Goal: Book appointment/travel/reservation

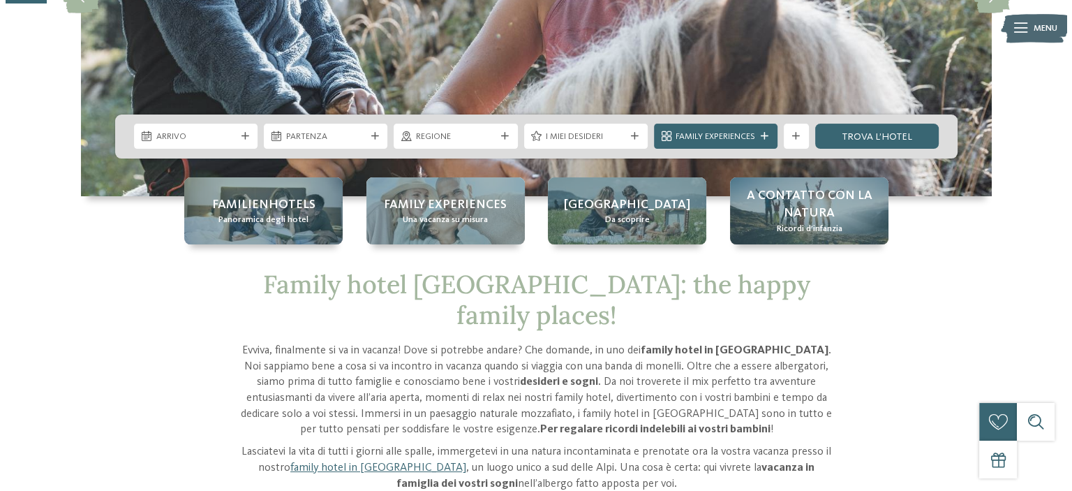
scroll to position [279, 0]
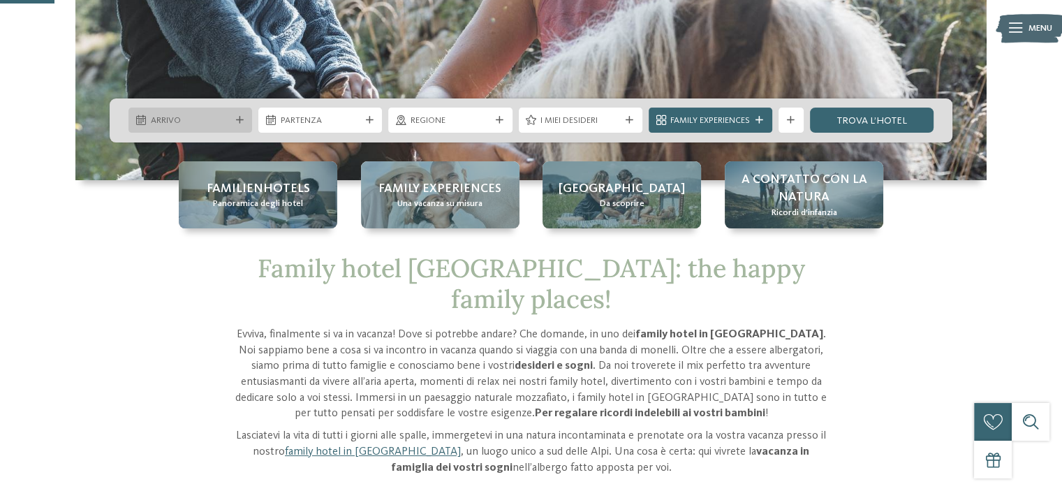
click at [242, 119] on icon at bounding box center [240, 121] width 8 height 8
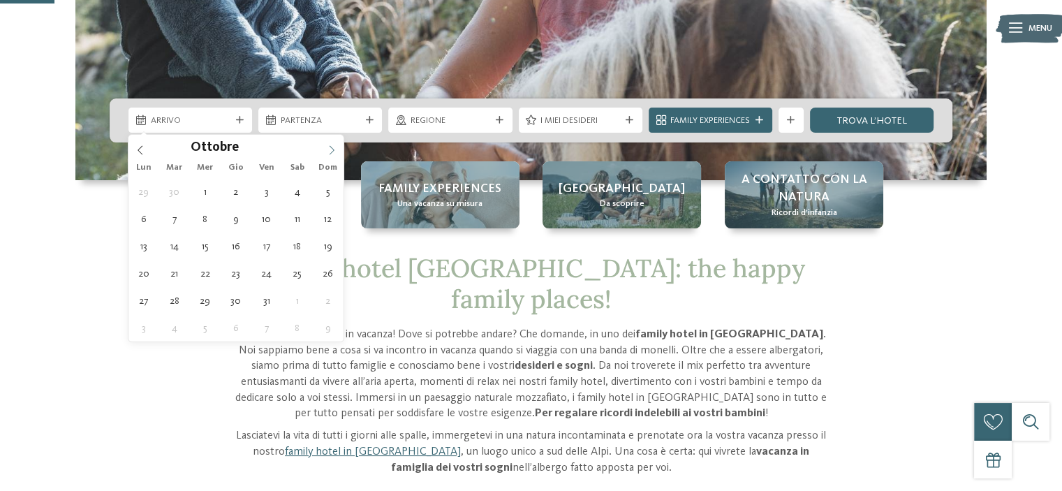
click at [330, 146] on icon at bounding box center [332, 150] width 5 height 9
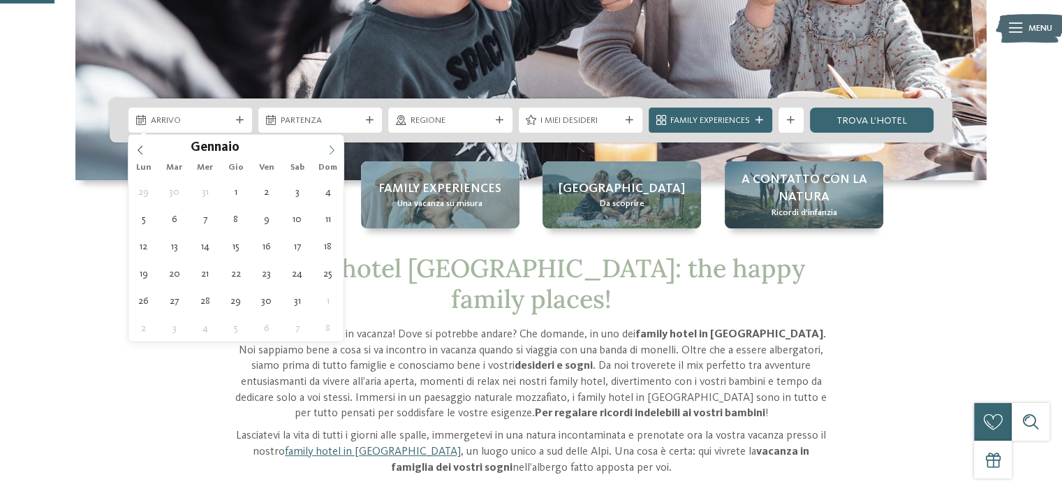
type input "****"
click at [330, 147] on icon at bounding box center [332, 150] width 10 height 10
click at [330, 148] on icon at bounding box center [332, 150] width 10 height 10
click at [330, 149] on icon at bounding box center [332, 150] width 10 height 10
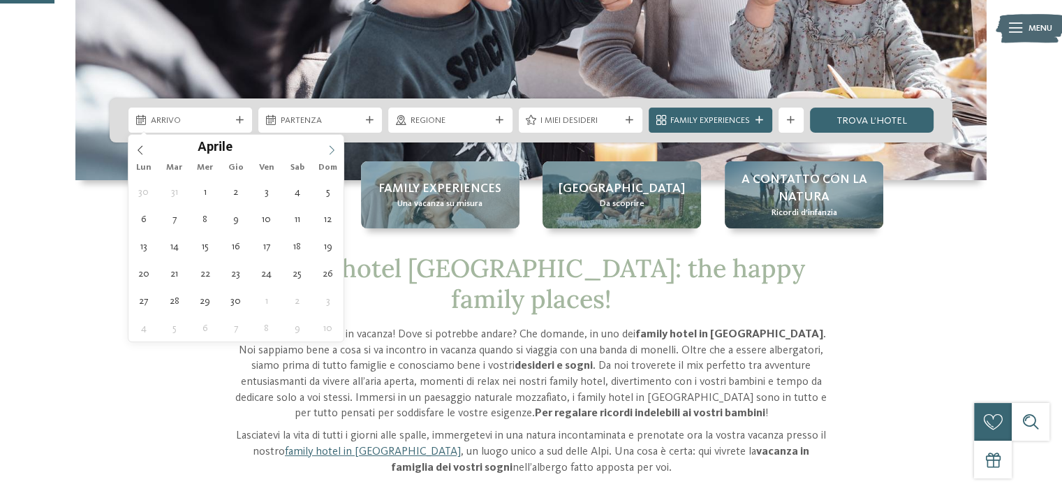
click at [330, 149] on icon at bounding box center [332, 150] width 10 height 10
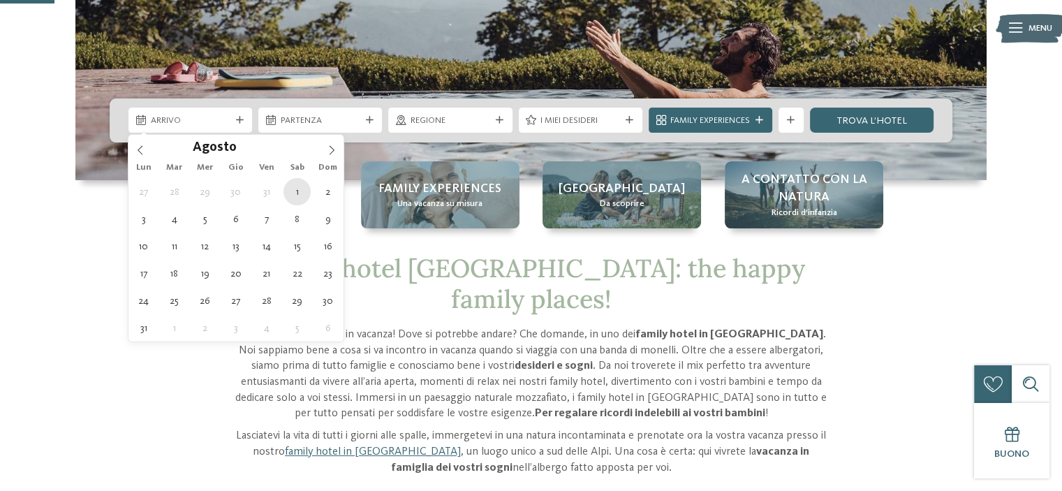
type div "[DATE]"
type input "****"
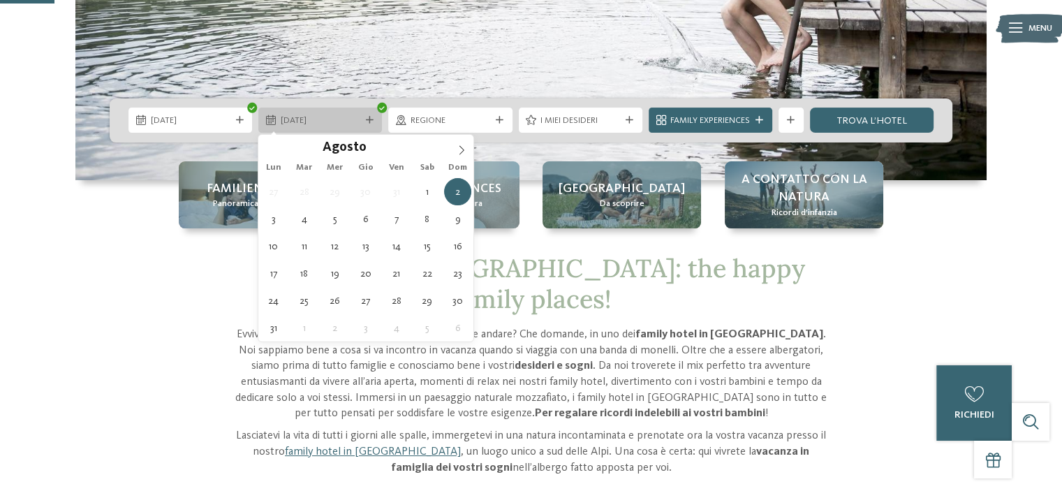
click at [349, 119] on span "[DATE]" at bounding box center [321, 120] width 80 height 13
click at [371, 118] on icon at bounding box center [370, 121] width 8 height 8
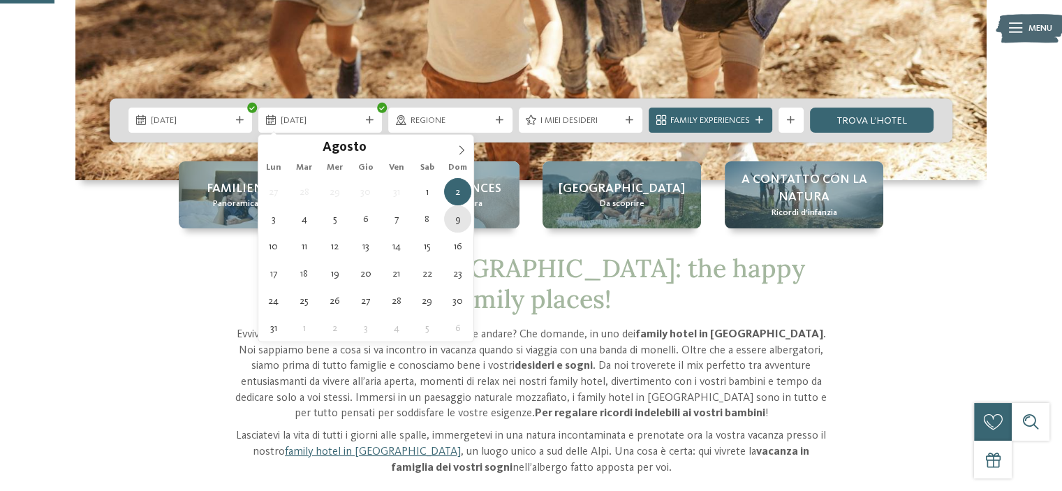
type div "[DATE]"
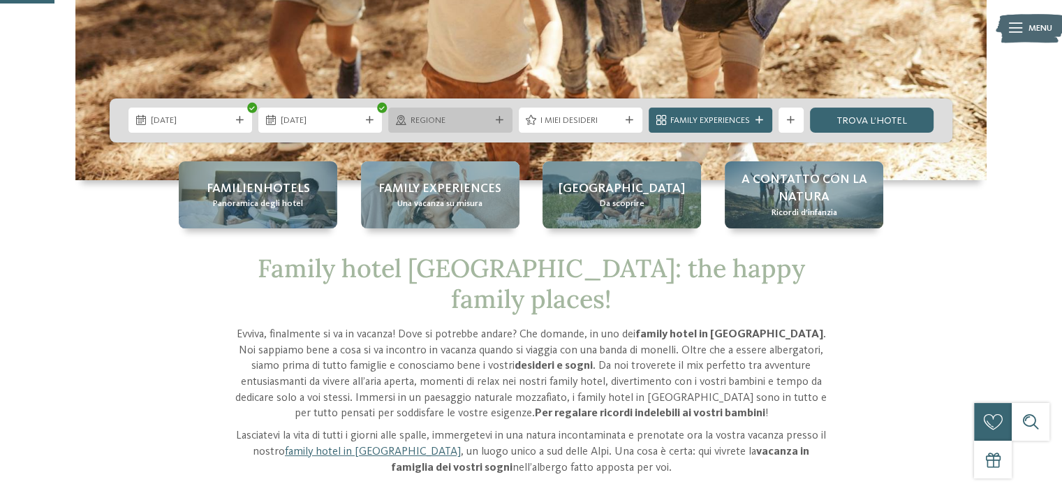
click at [457, 121] on span "Regione" at bounding box center [451, 120] width 80 height 13
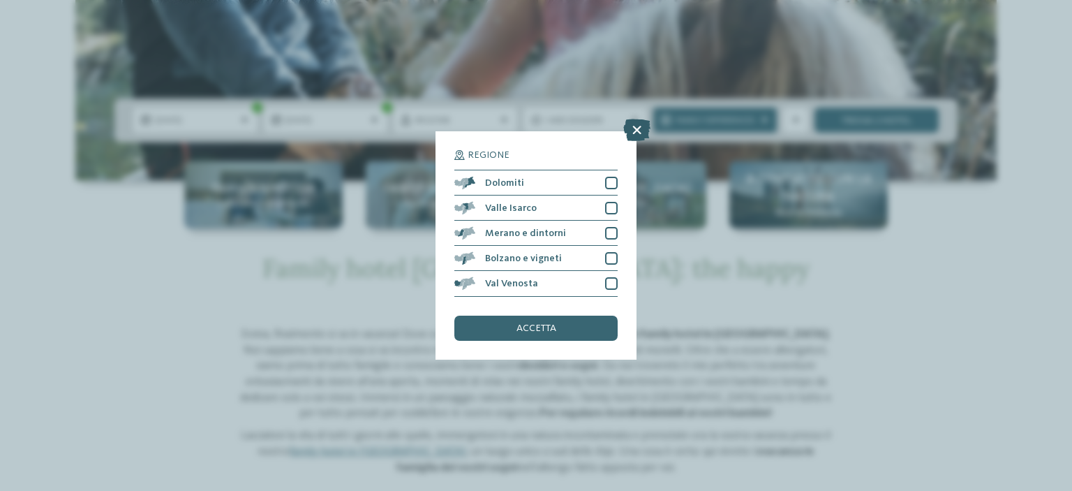
click at [636, 127] on icon at bounding box center [636, 130] width 27 height 22
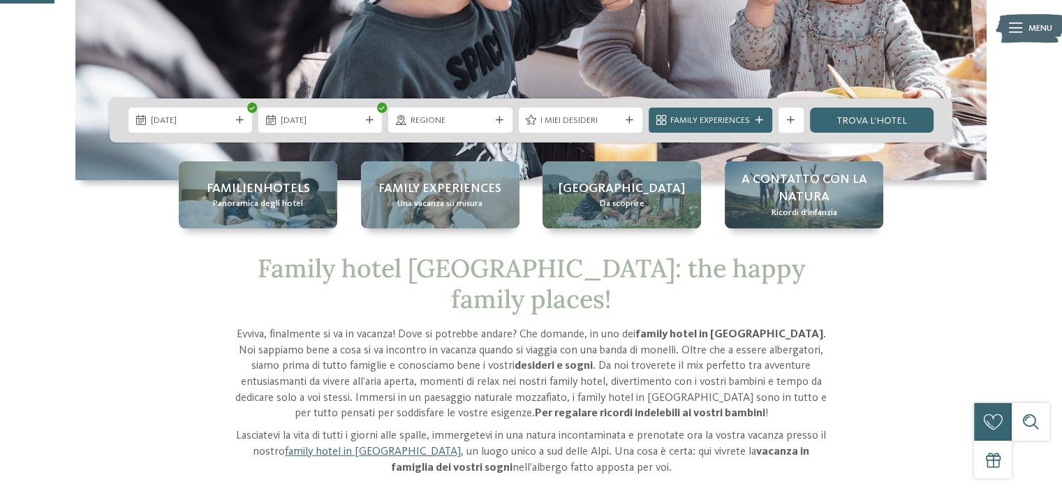
click at [636, 112] on div "I miei desideri" at bounding box center [581, 120] width 124 height 25
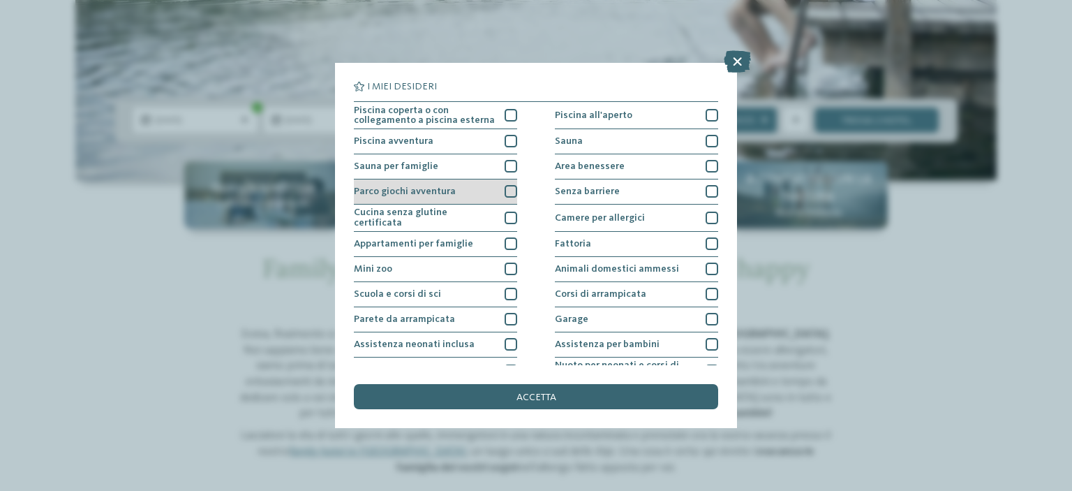
click at [510, 189] on div at bounding box center [511, 191] width 13 height 13
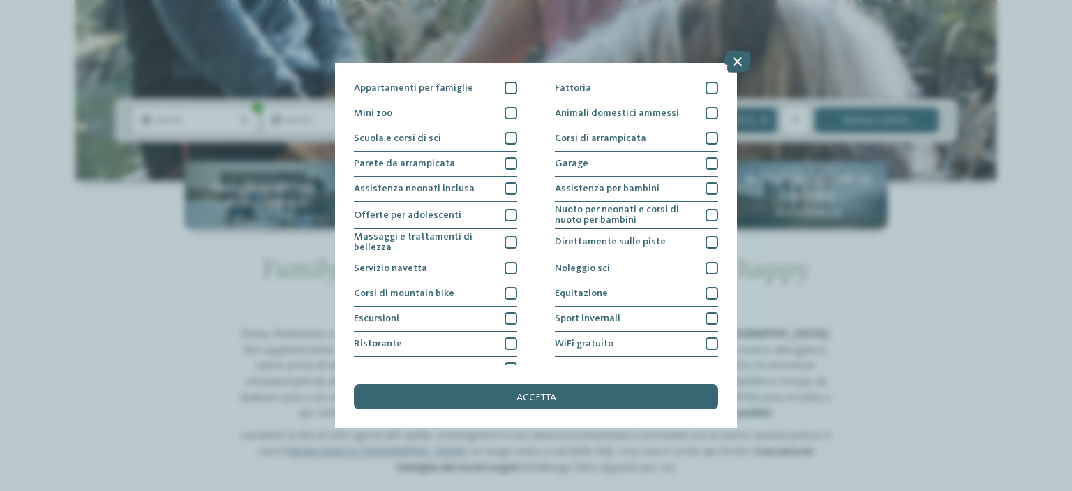
scroll to position [170, 0]
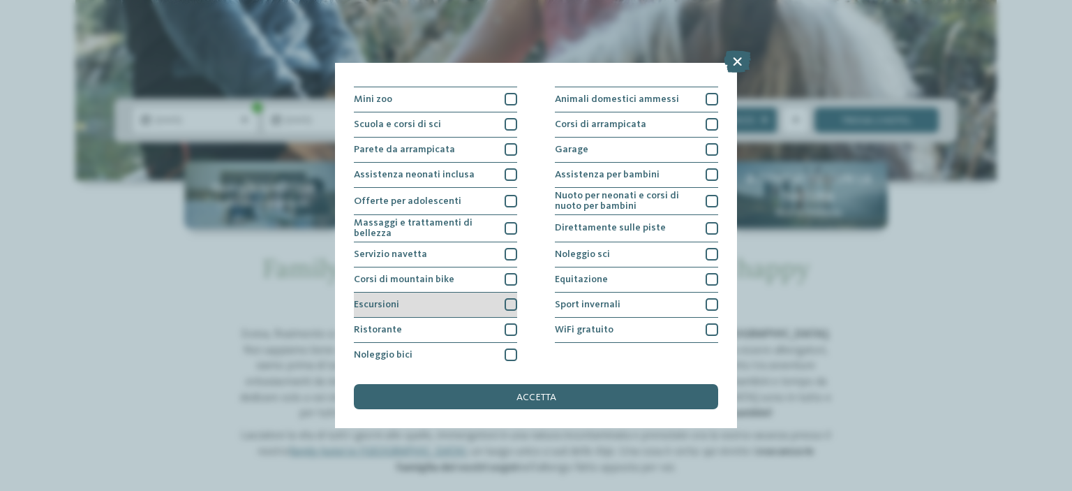
click at [505, 300] on div at bounding box center [511, 304] width 13 height 13
click at [505, 329] on div at bounding box center [511, 329] width 13 height 13
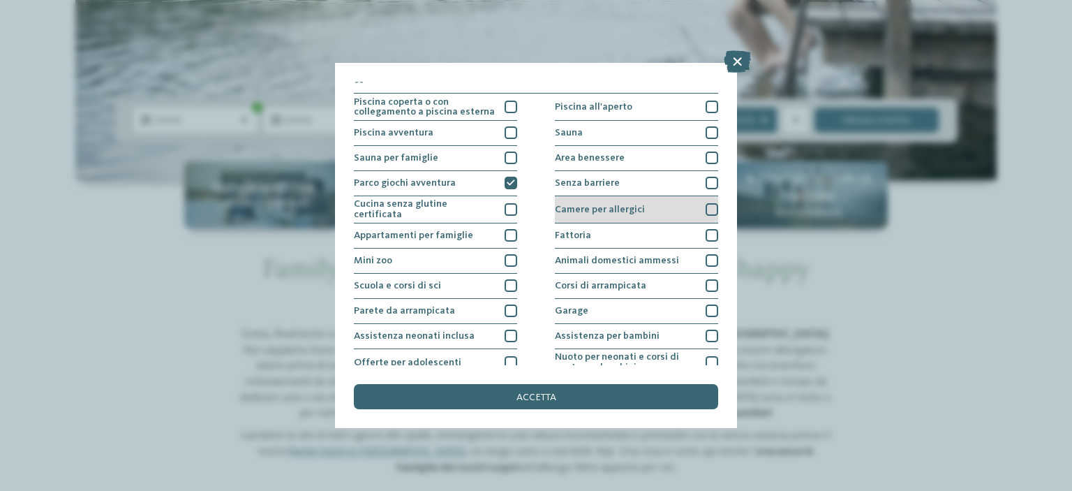
scroll to position [0, 0]
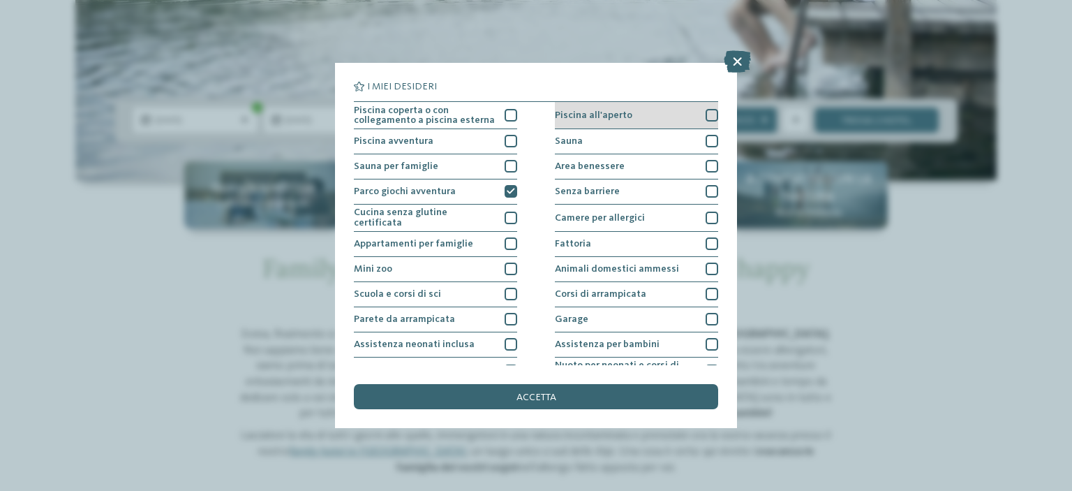
click at [706, 111] on div at bounding box center [712, 115] width 13 height 13
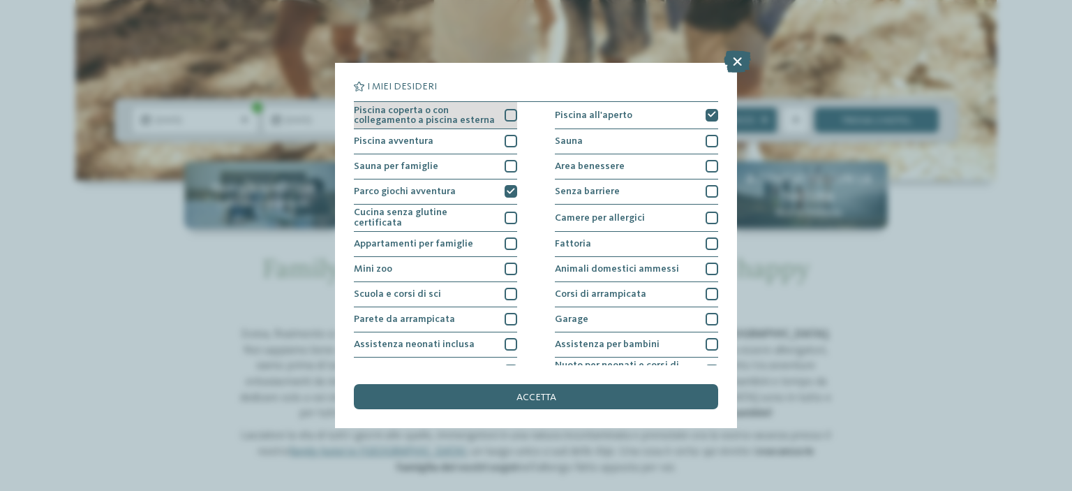
click at [505, 117] on div at bounding box center [511, 115] width 13 height 13
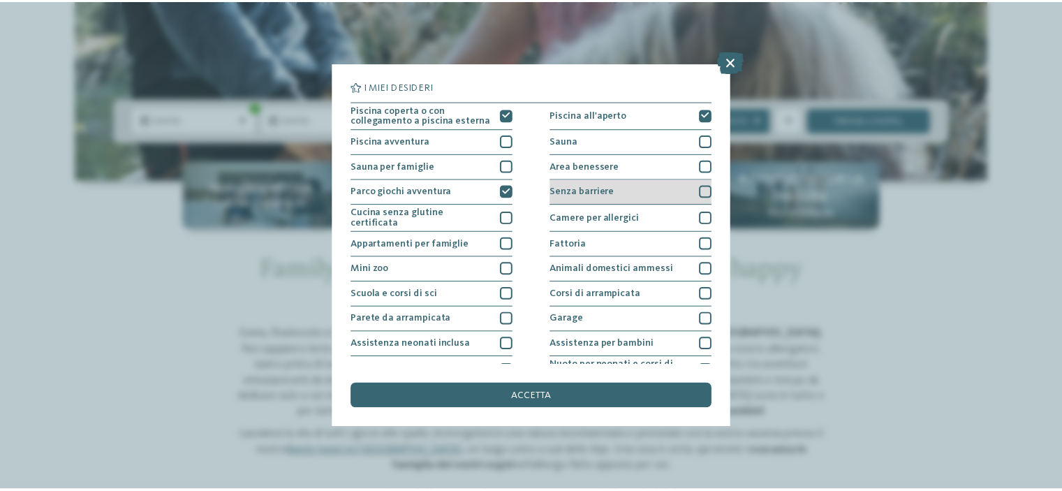
scroll to position [70, 0]
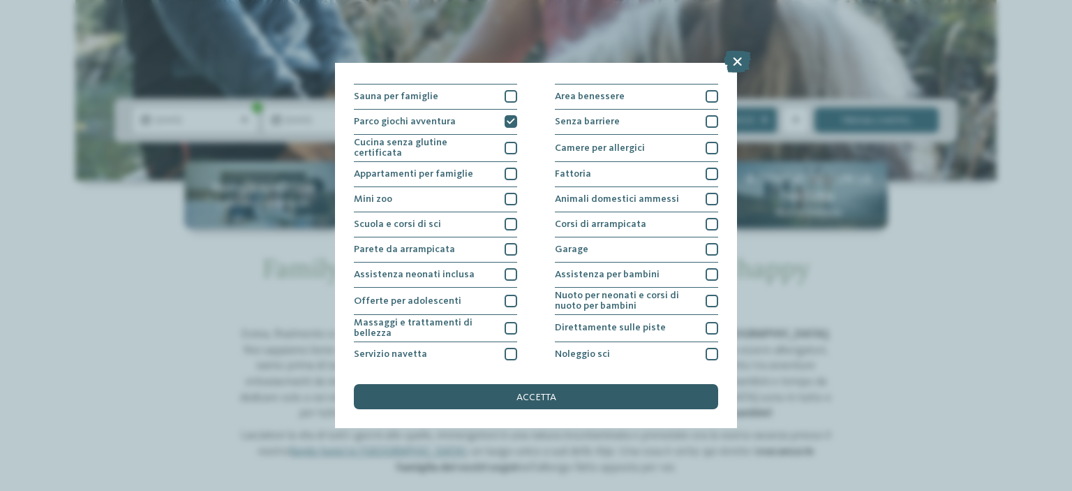
click at [585, 397] on div "accetta" at bounding box center [536, 396] width 364 height 25
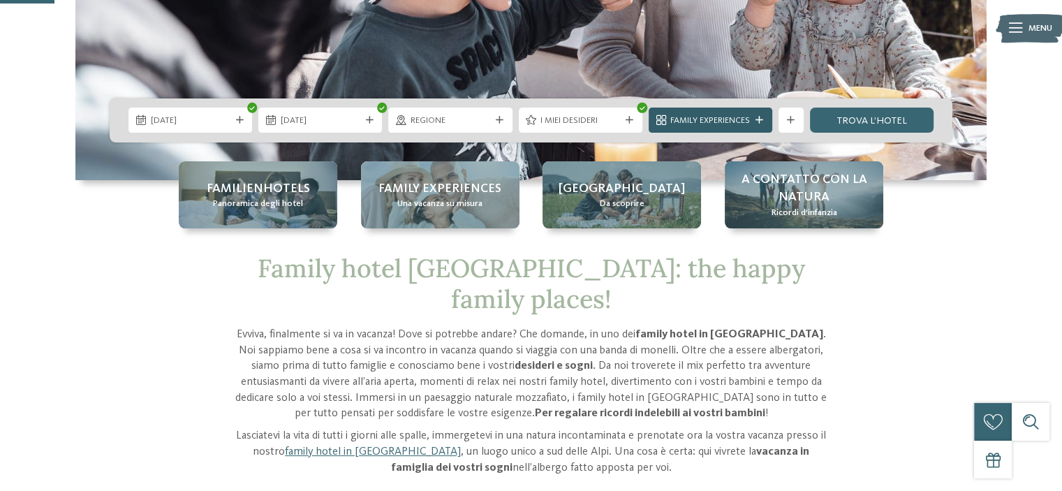
click at [724, 114] on span "Family Experiences" at bounding box center [710, 120] width 80 height 13
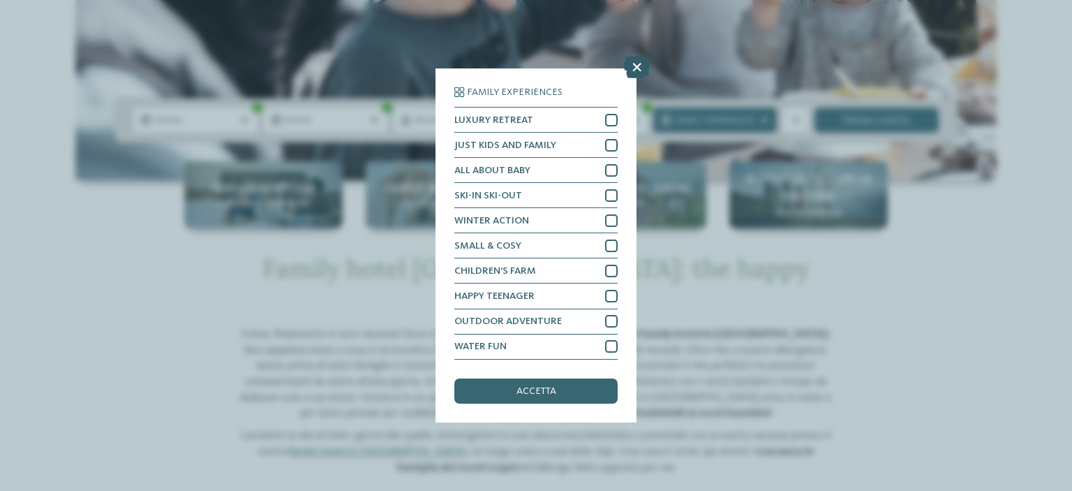
click at [631, 66] on icon at bounding box center [636, 68] width 27 height 22
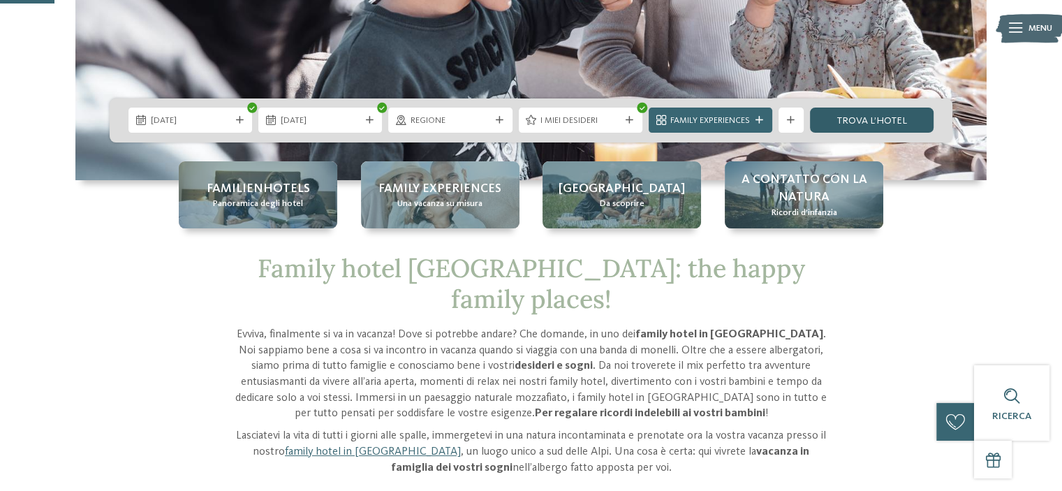
click at [862, 125] on link "trova l’hotel" at bounding box center [872, 120] width 124 height 25
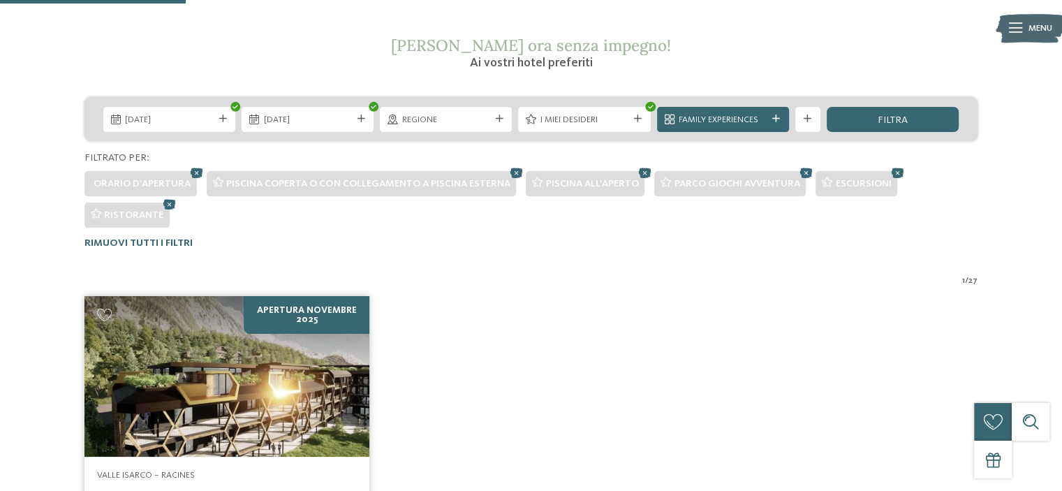
scroll to position [156, 0]
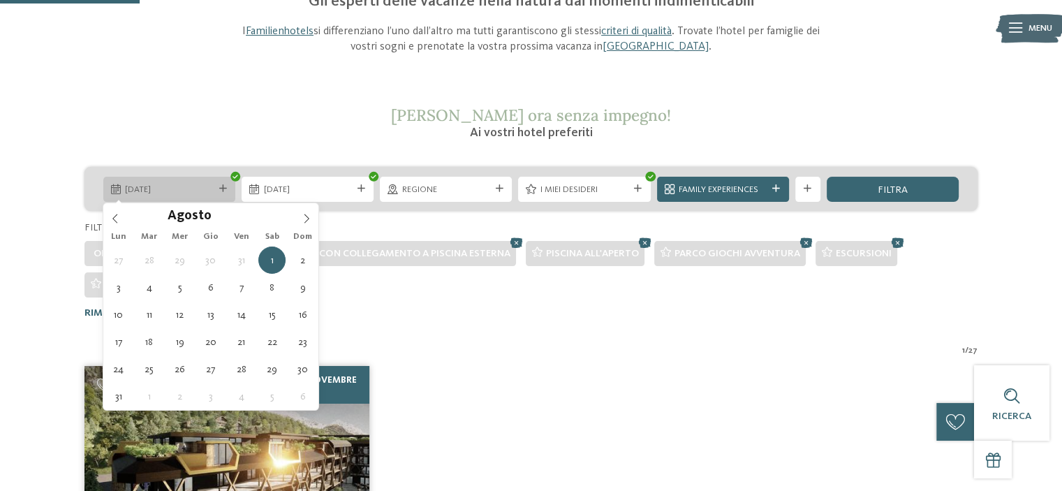
click at [220, 186] on icon at bounding box center [223, 189] width 8 height 8
click at [114, 218] on icon at bounding box center [115, 219] width 10 height 10
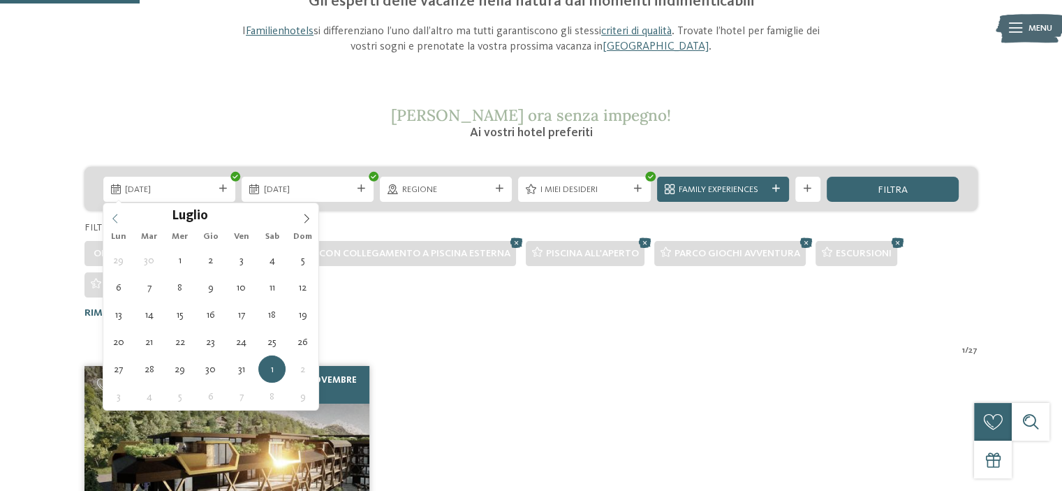
click at [114, 218] on icon at bounding box center [115, 219] width 10 height 10
click at [115, 218] on icon at bounding box center [115, 219] width 10 height 10
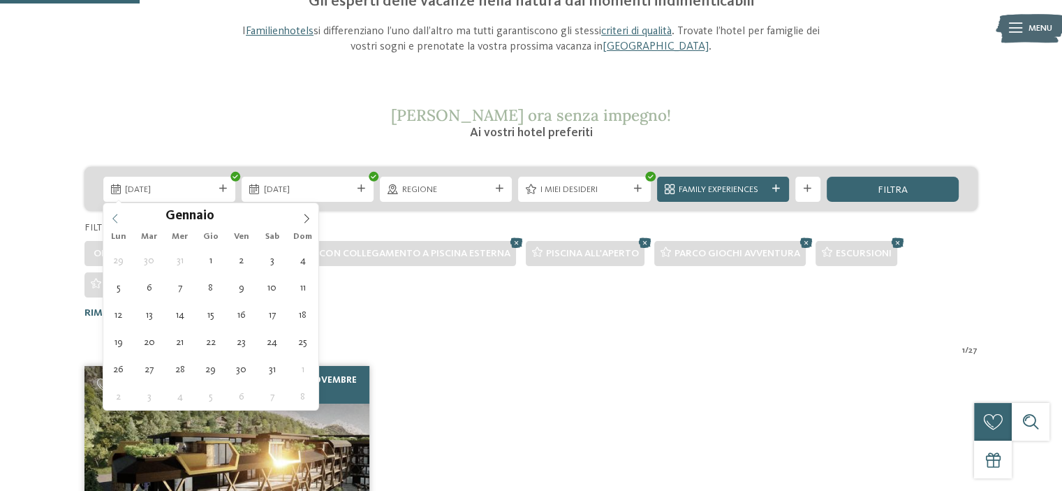
click at [115, 218] on icon at bounding box center [115, 219] width 10 height 10
type input "****"
click at [115, 218] on icon at bounding box center [115, 219] width 10 height 10
click at [116, 218] on icon at bounding box center [115, 219] width 10 height 10
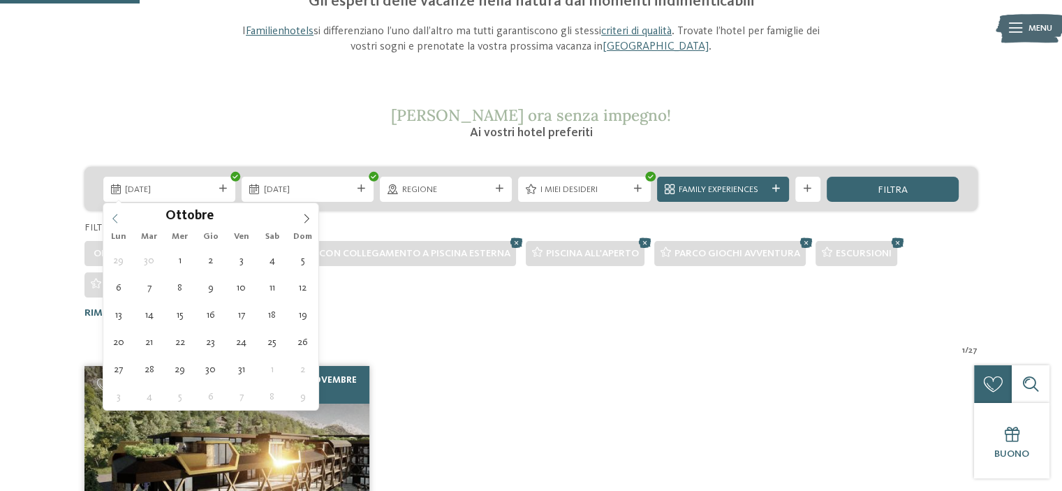
click at [116, 218] on div "Ottobre ****" at bounding box center [210, 215] width 215 height 24
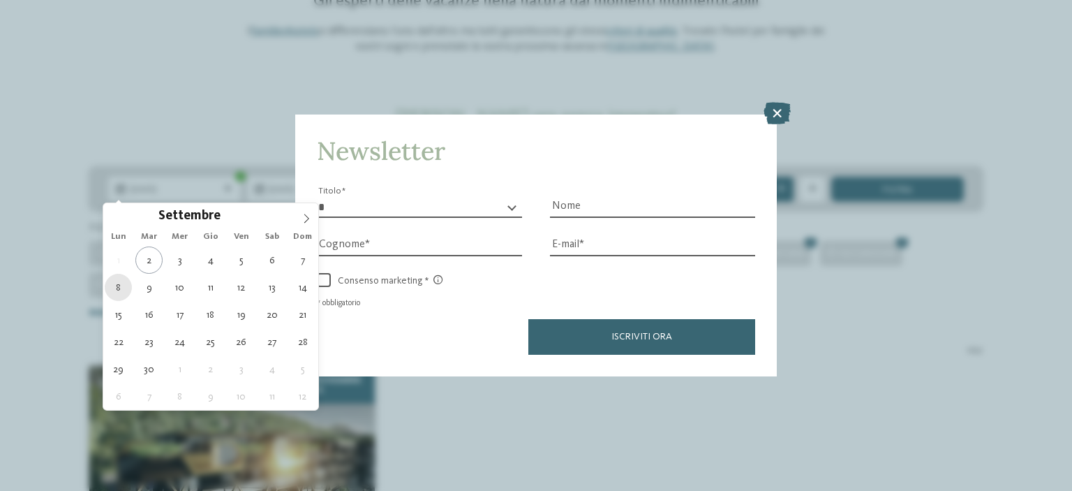
type div "08.09.2025"
type input "****"
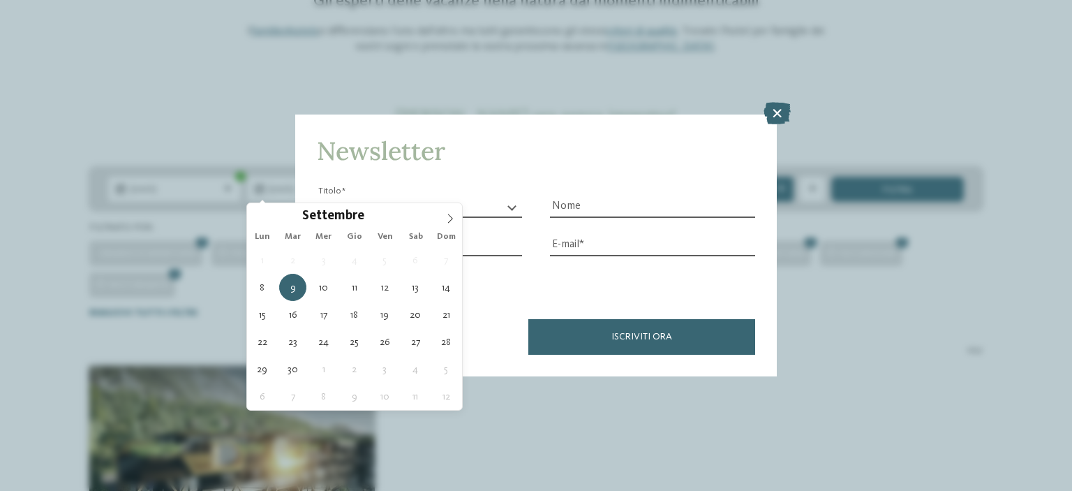
click at [773, 112] on icon at bounding box center [777, 113] width 27 height 22
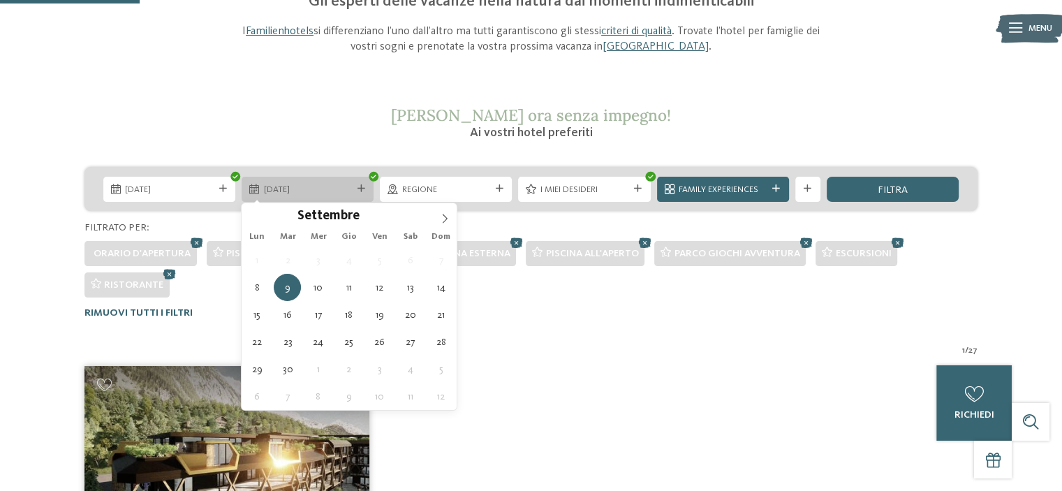
click at [361, 188] on icon at bounding box center [361, 189] width 8 height 8
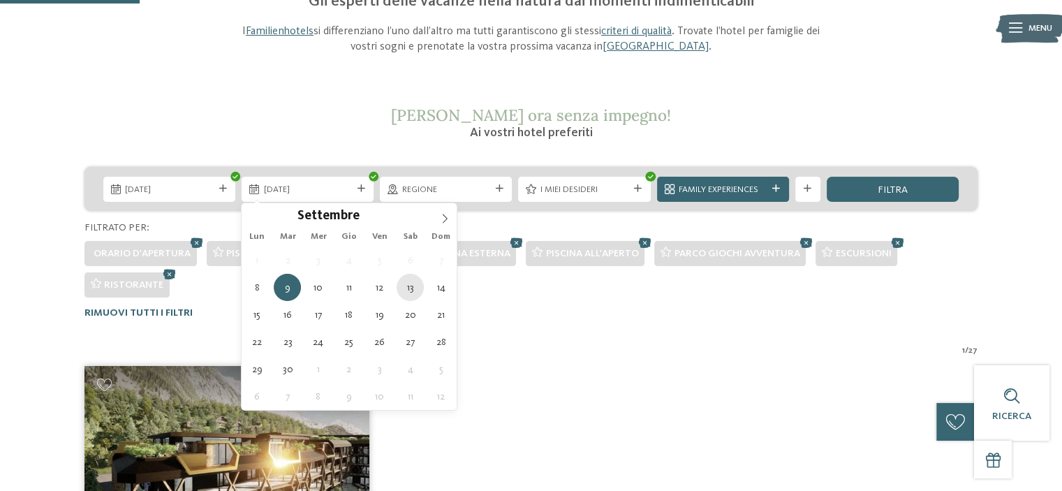
type div "13.09.2025"
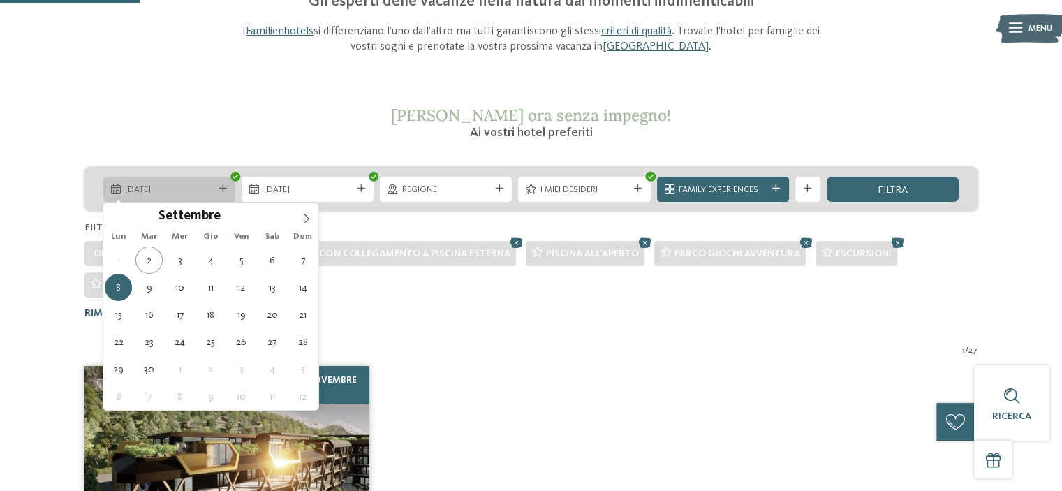
click at [202, 186] on span "08.09.2025" at bounding box center [169, 190] width 88 height 13
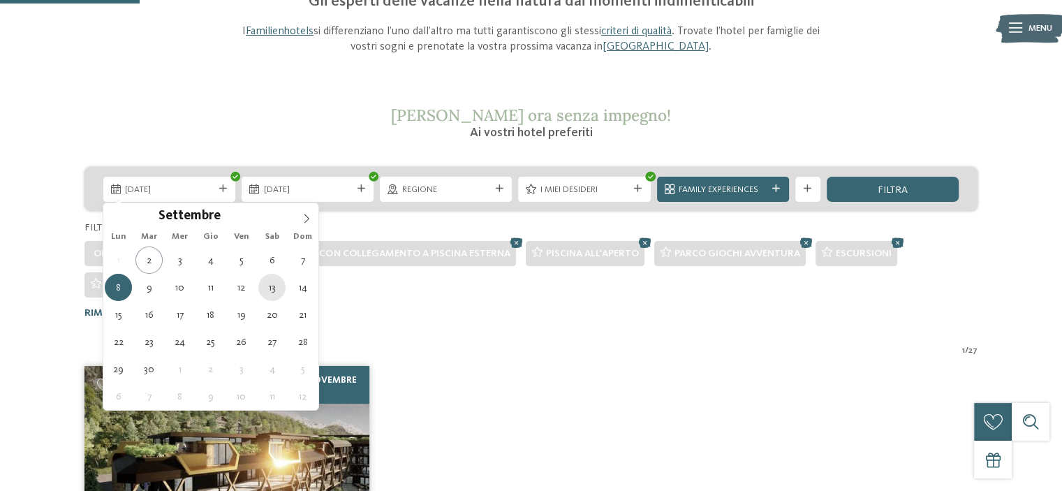
type div "13.09.2025"
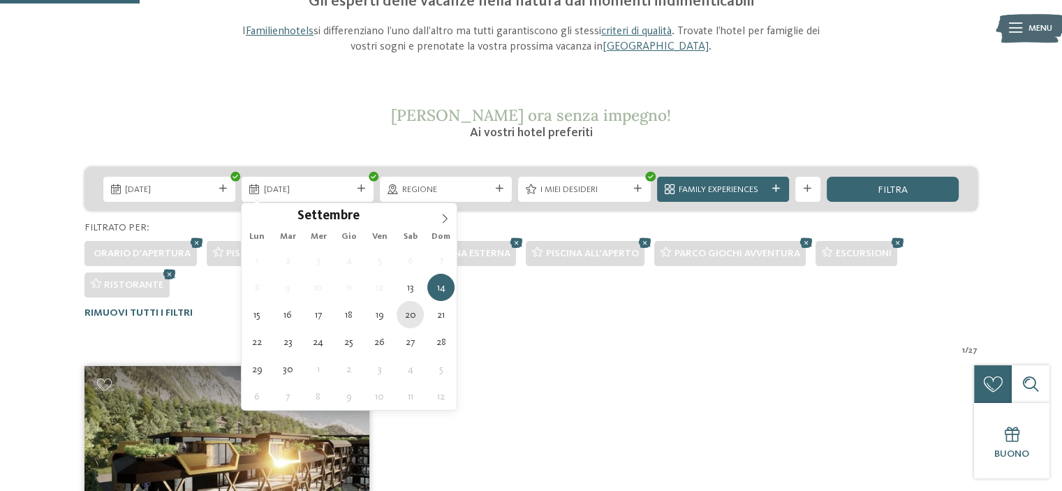
type div "20.09.2025"
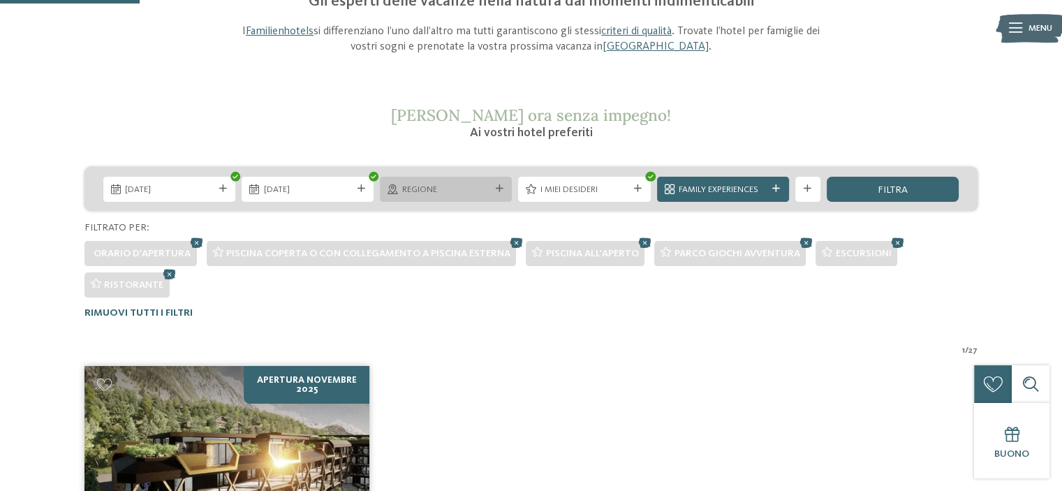
click at [461, 184] on span "Regione" at bounding box center [446, 190] width 88 height 13
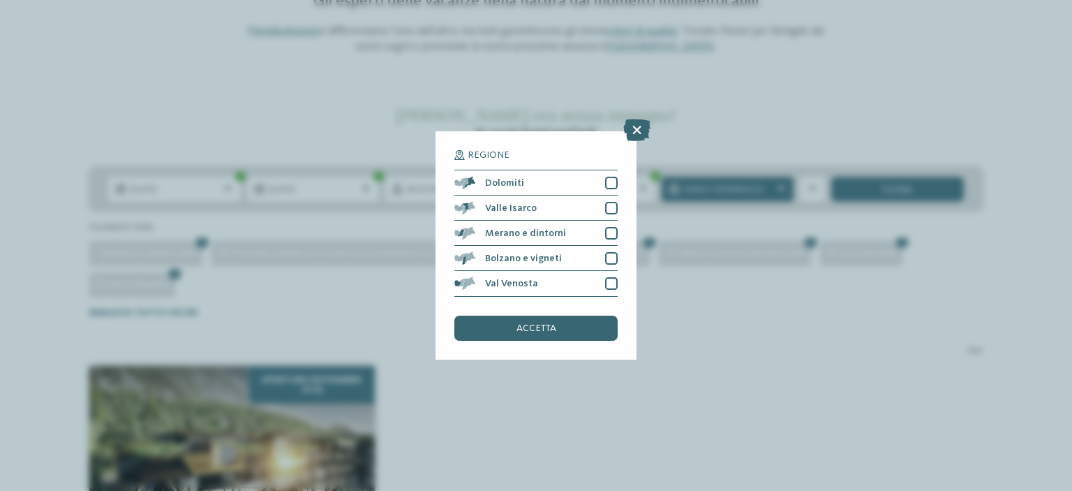
drag, startPoint x: 635, startPoint y: 129, endPoint x: 691, endPoint y: 139, distance: 57.4
click at [635, 129] on icon at bounding box center [636, 130] width 27 height 22
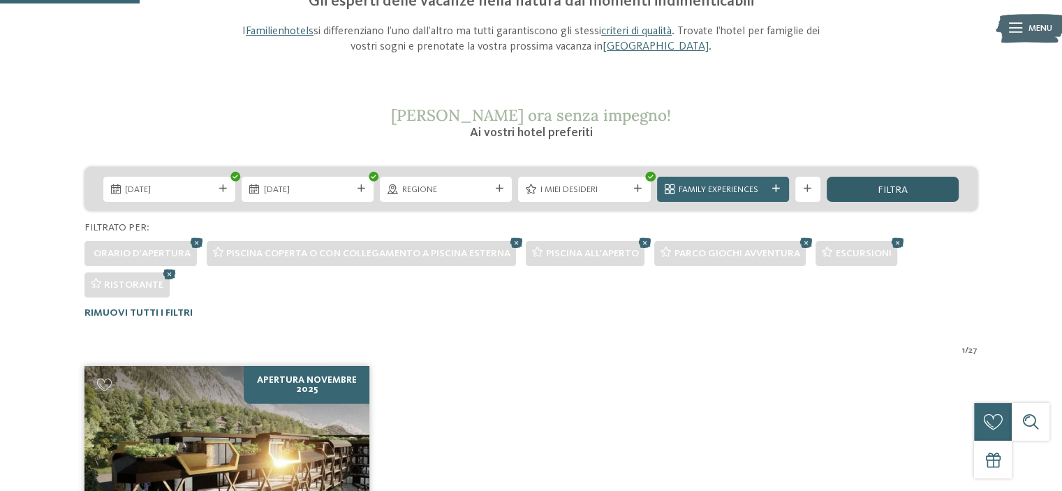
click at [869, 182] on div "filtra" at bounding box center [893, 189] width 132 height 25
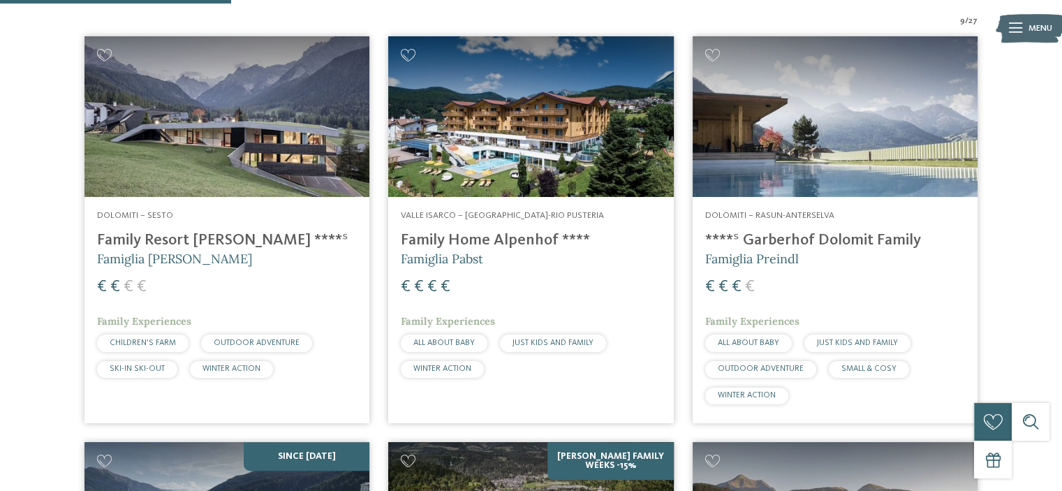
scroll to position [436, 0]
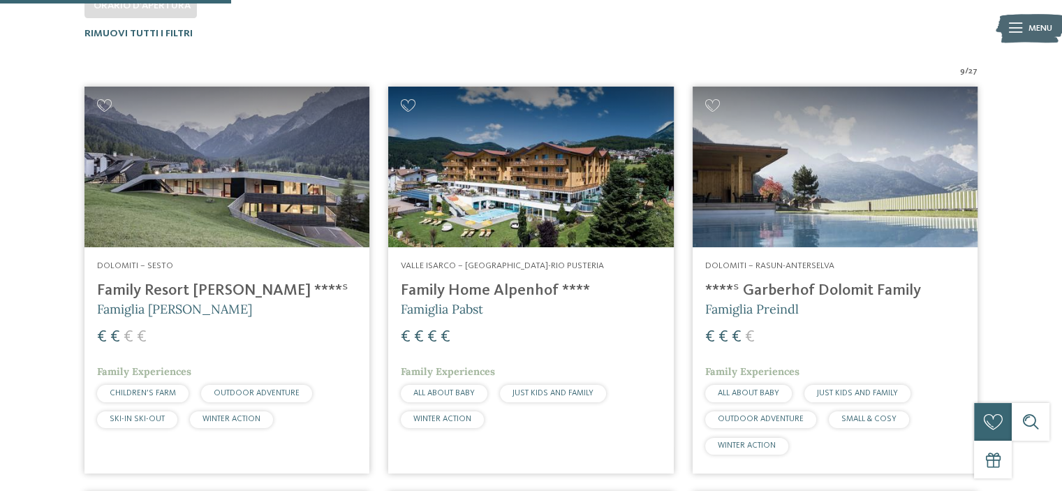
click at [168, 284] on h4 "Family Resort [PERSON_NAME] ****ˢ" at bounding box center [227, 290] width 260 height 19
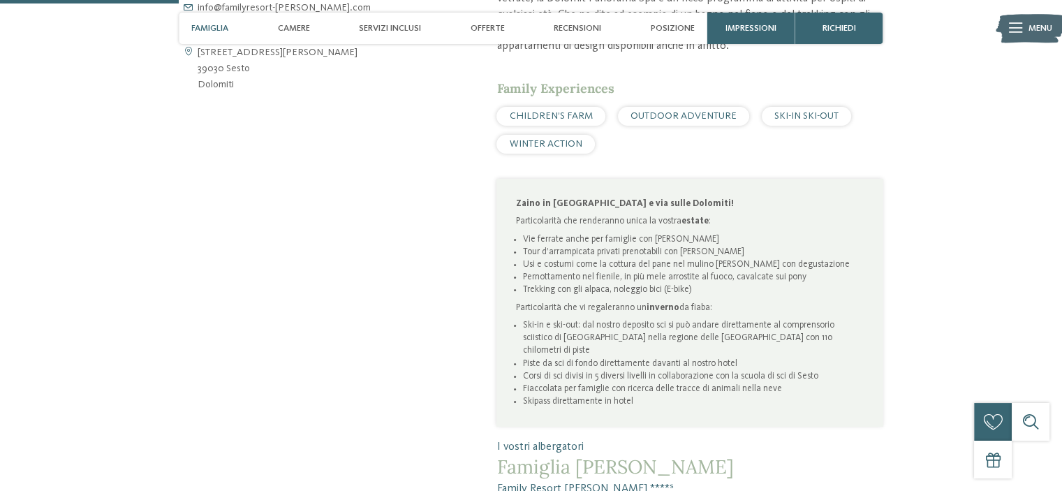
scroll to position [279, 0]
